Goal: Find specific page/section: Find specific page/section

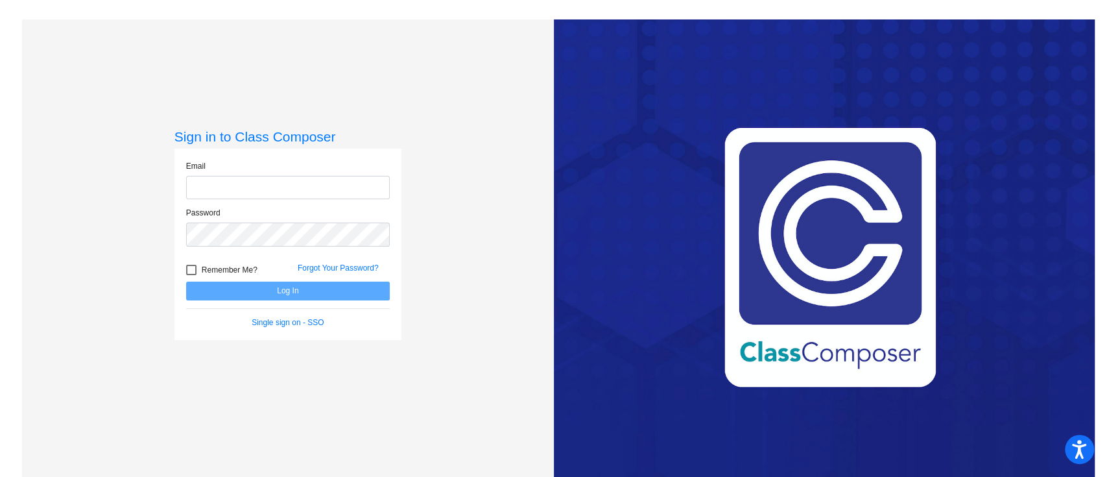
type input "[EMAIL_ADDRESS][PERSON_NAME][DOMAIN_NAME]"
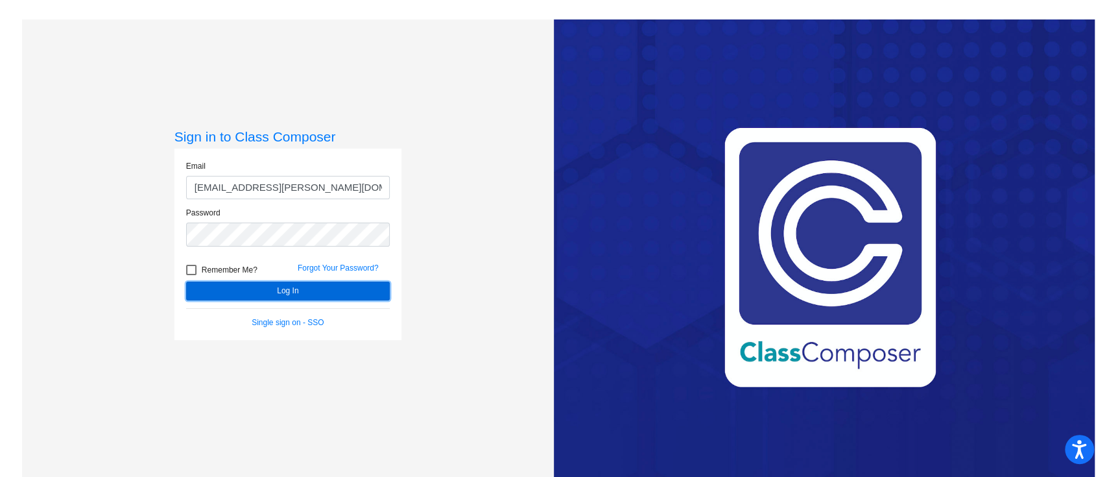
click at [300, 291] on button "Log In" at bounding box center [288, 290] width 204 height 19
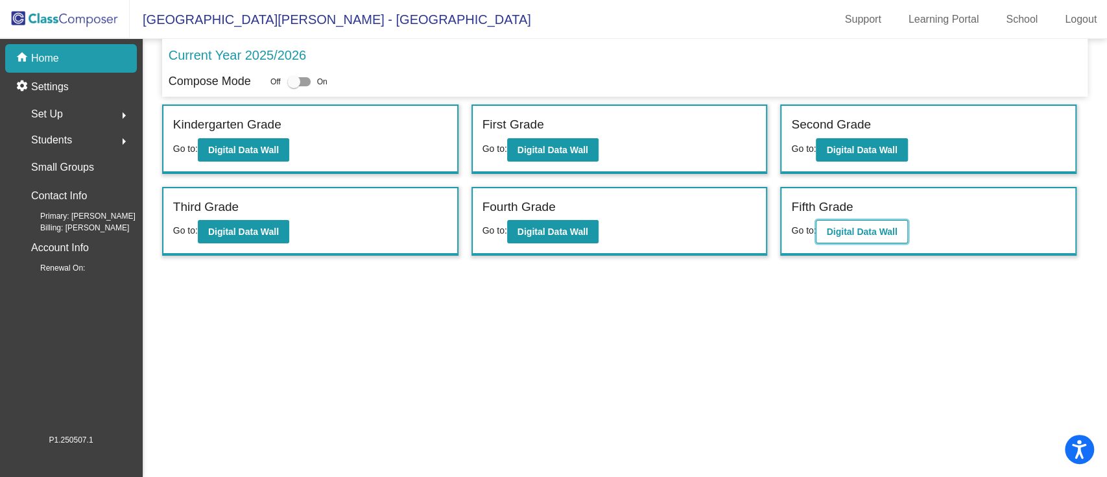
click at [856, 228] on b "Digital Data Wall" at bounding box center [861, 231] width 71 height 10
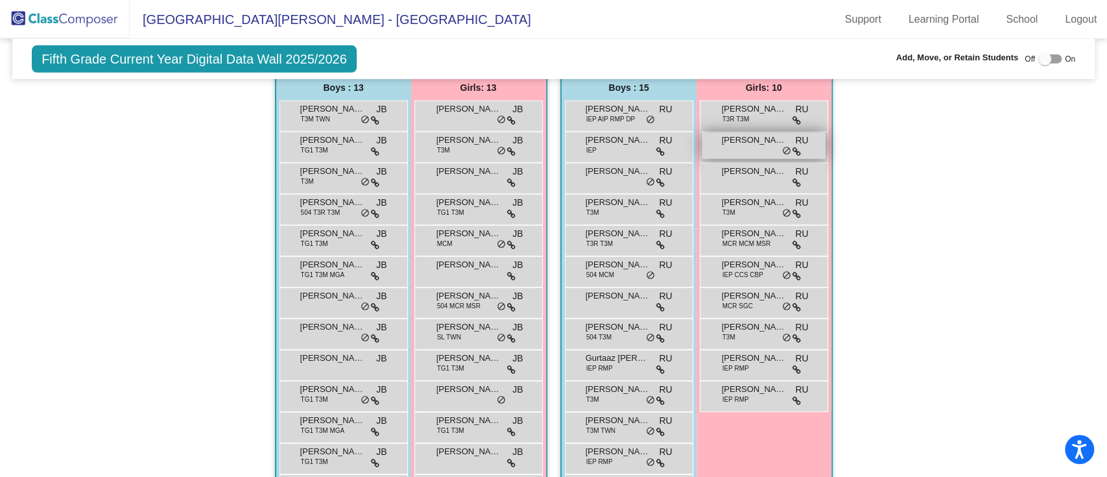
scroll to position [2687, 0]
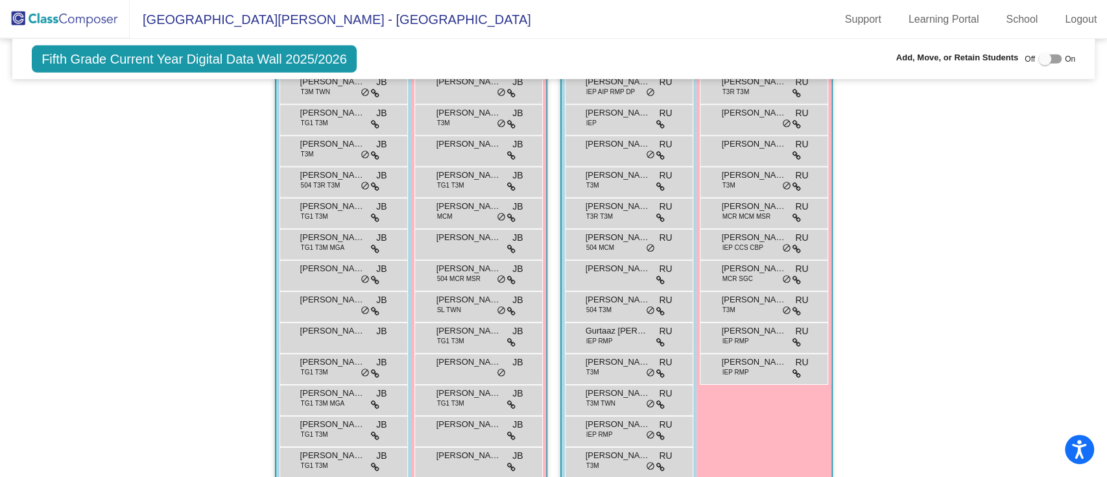
click at [0, 0] on div "Girls: 10 [PERSON_NAME] T3R T3M RU lock do_not_disturb_alt [PERSON_NAME] RU loc…" at bounding box center [0, 0] width 0 height 0
